Goal: Task Accomplishment & Management: Complete application form

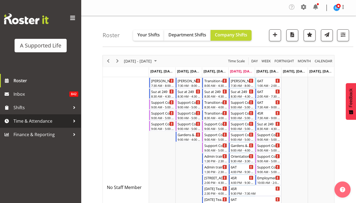
click at [46, 119] on span "Time & Attendance" at bounding box center [41, 121] width 57 height 8
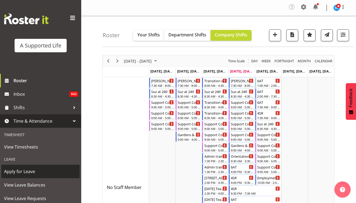
click at [33, 171] on span "Apply for Leave" at bounding box center [40, 171] width 73 height 8
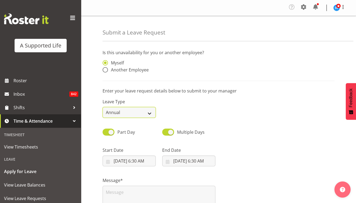
click at [148, 115] on select "Annual Sick Bereavement Domestic Violence Parental Jury Service Day In Lieu Oth…" at bounding box center [128, 112] width 53 height 11
select select "Sick"
click at [102, 107] on select "Annual Sick Bereavement Domestic Violence Parental Jury Service Day In Lieu Oth…" at bounding box center [128, 112] width 53 height 11
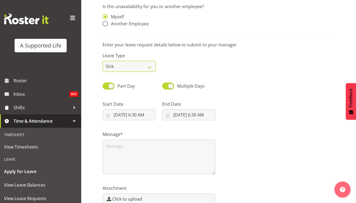
scroll to position [46, 0]
click at [136, 115] on input "9/4/2025, 6:30 AM" at bounding box center [128, 114] width 53 height 11
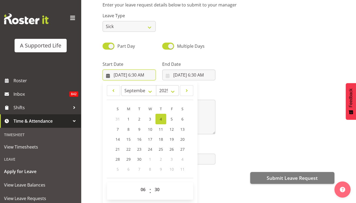
scroll to position [73, 0]
click at [143, 186] on select "00 01 02 03 04 05 06 07 08 09 10 11 12 13 14 15 16 17 18 19 20 21 22 23" at bounding box center [144, 189] width 12 height 11
select select "8"
click at [138, 184] on select "00 01 02 03 04 05 06 07 08 09 10 11 12 13 14 15 16 17 18 19 20 21 22 23" at bounding box center [144, 189] width 12 height 11
type input "9/4/2025, 8:30 AM"
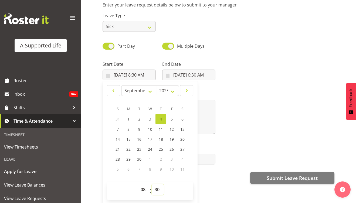
click at [157, 187] on select "00 01 02 03 04 05 06 07 08 09 10 11 12 13 14 15 16 17 18 19 20 21 22 23 24 25 2…" at bounding box center [158, 189] width 12 height 11
select select "0"
click at [152, 184] on select "00 01 02 03 04 05 06 07 08 09 10 11 12 13 14 15 16 17 18 19 20 21 22 23 24 25 2…" at bounding box center [158, 189] width 12 height 11
type input "9/4/2025, 8:00 AM"
click at [238, 138] on div "Attachment Click to upload" at bounding box center [218, 153] width 238 height 30
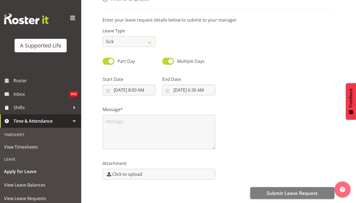
scroll to position [0, 0]
click at [197, 88] on input "9/4/2025, 6:30 AM" at bounding box center [188, 90] width 53 height 11
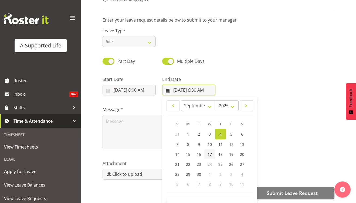
scroll to position [15, 0]
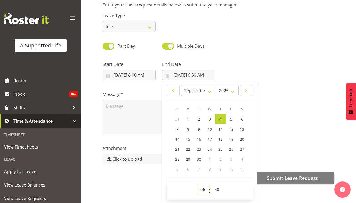
click at [202, 184] on select "00 01 02 03 04 05 06 07 08 09 10 11 12 13 14 15 16 17 18 19 20 21 22 23" at bounding box center [203, 189] width 12 height 11
select select "16"
click at [197, 184] on select "00 01 02 03 04 05 06 07 08 09 10 11 12 13 14 15 16 17 18 19 20 21 22 23" at bounding box center [203, 189] width 12 height 11
type input "9/4/2025, 4:30 PM"
click at [217, 184] on select "00 01 02 03 04 05 06 07 08 09 10 11 12 13 14 15 16 17 18 19 20 21 22 23 24 25 2…" at bounding box center [217, 189] width 12 height 11
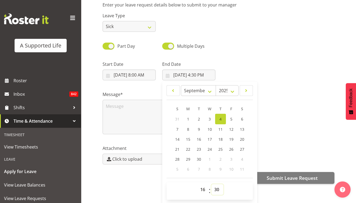
select select "0"
click at [211, 184] on select "00 01 02 03 04 05 06 07 08 09 10 11 12 13 14 15 16 17 18 19 20 21 22 23 24 25 2…" at bounding box center [217, 189] width 12 height 11
type input "9/4/2025, 4:00 PM"
click at [276, 142] on div "Attachment Click to upload" at bounding box center [218, 153] width 238 height 30
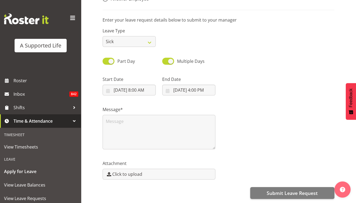
scroll to position [0, 0]
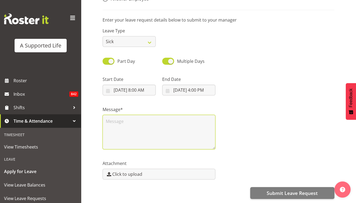
click at [159, 122] on textarea at bounding box center [158, 132] width 113 height 35
drag, startPoint x: 120, startPoint y: 119, endPoint x: 112, endPoint y: 119, distance: 8.4
click at [112, 119] on textarea "Supportin R." at bounding box center [158, 132] width 113 height 35
click at [0, 0] on lt-span "Supportin g" at bounding box center [0, 0] width 0 height 0
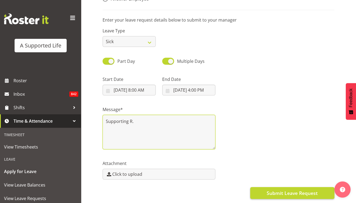
type textarea "Supporting R."
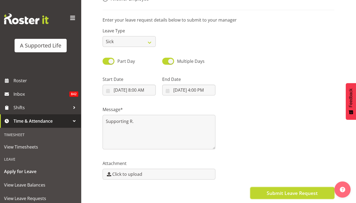
click at [271, 190] on span "Submit Leave Request" at bounding box center [291, 193] width 51 height 7
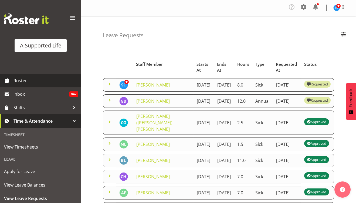
click at [30, 79] on span "Roster" at bounding box center [45, 81] width 65 height 8
